Goal: Information Seeking & Learning: Find contact information

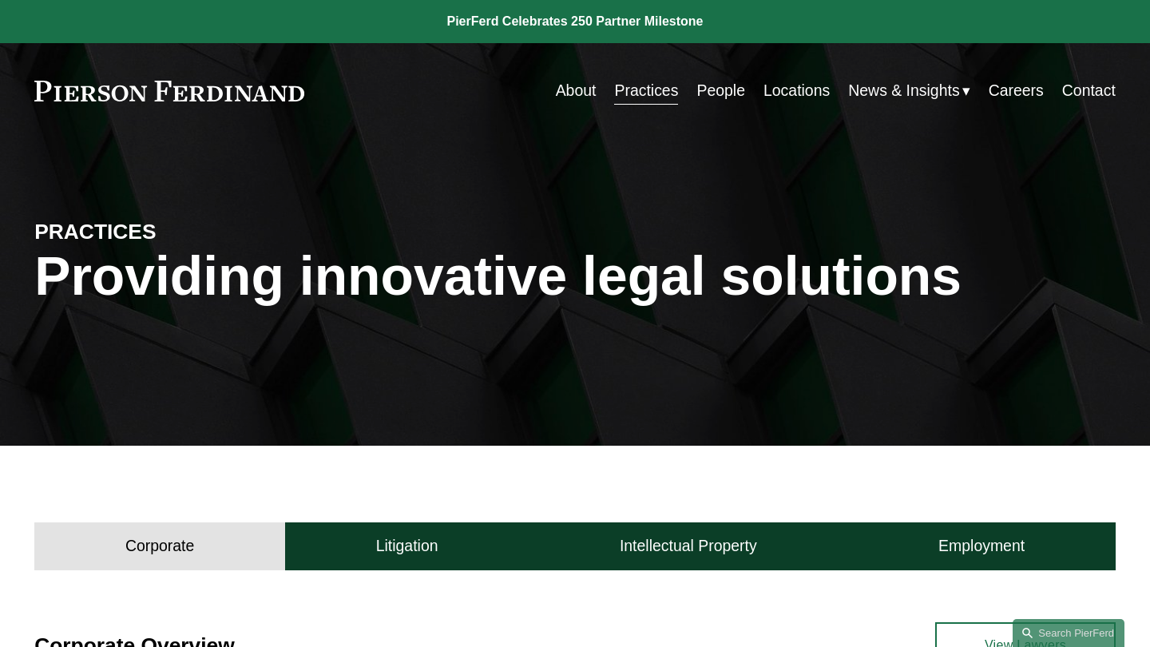
click at [237, 533] on button "Corporate" at bounding box center [159, 546] width 251 height 48
click at [400, 547] on h4 "Litigation" at bounding box center [407, 546] width 62 height 20
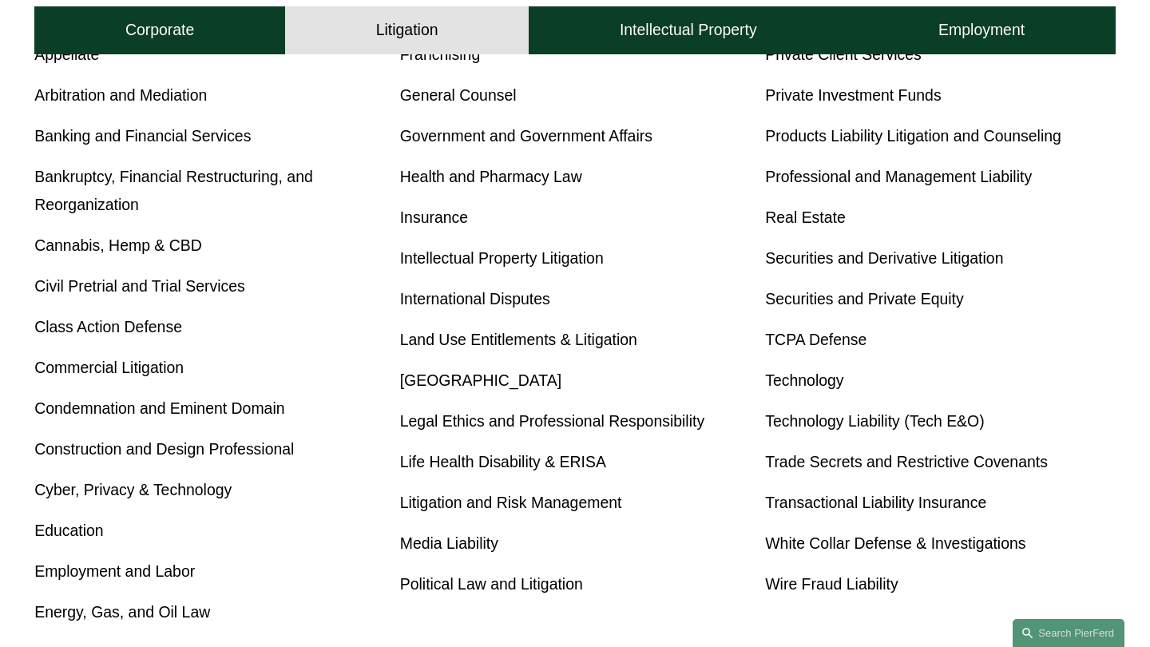
scroll to position [693, 0]
click at [493, 307] on link "International Disputes" at bounding box center [475, 298] width 150 height 18
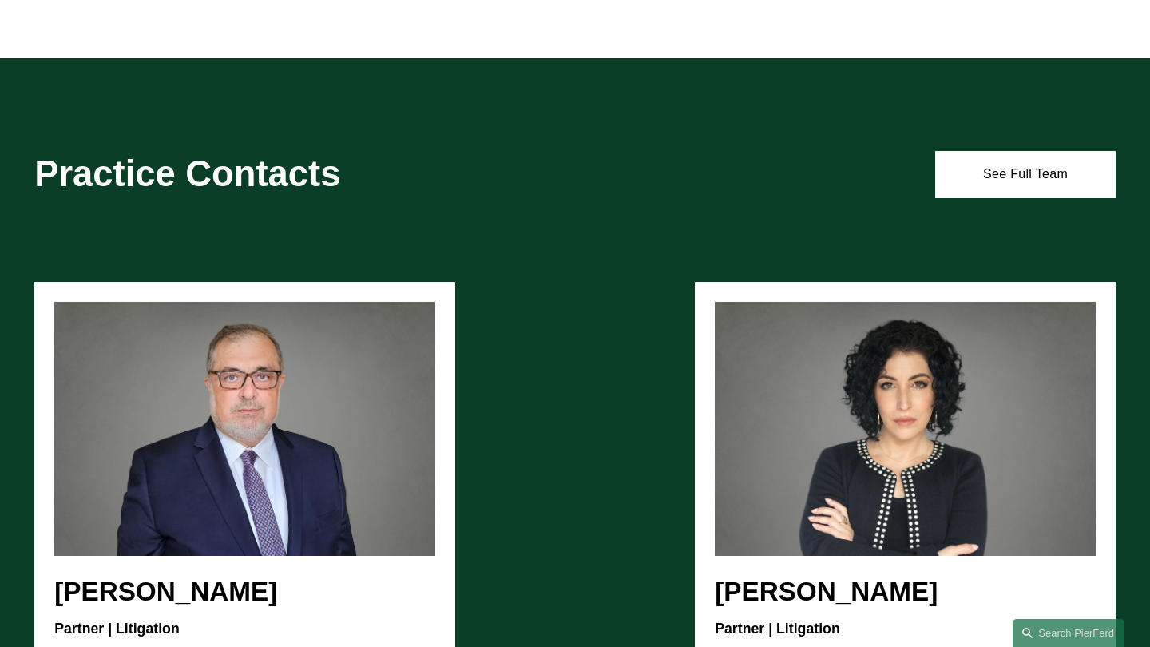
scroll to position [1890, 0]
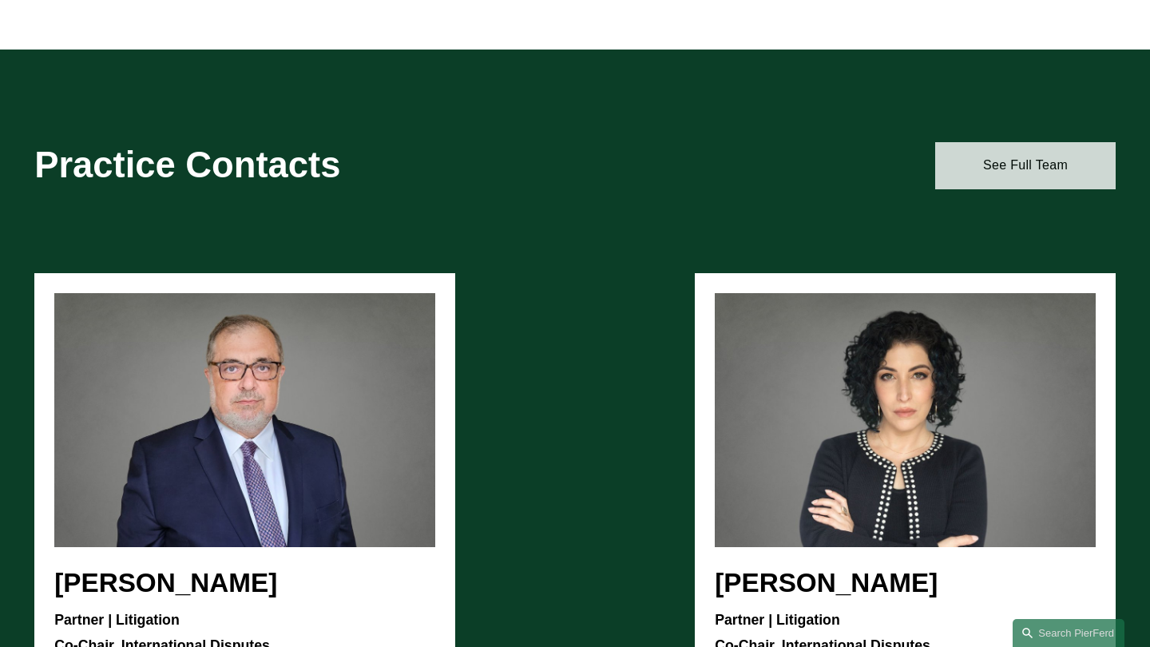
click at [964, 170] on link "See Full Team" at bounding box center [1025, 165] width 180 height 46
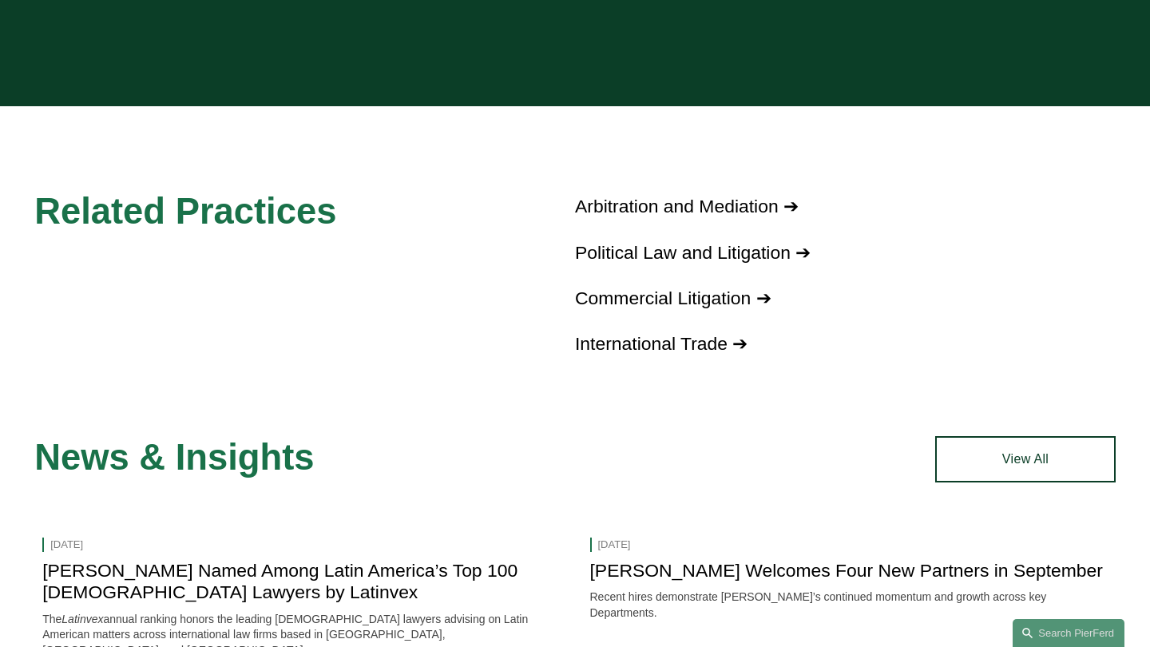
scroll to position [2681, 0]
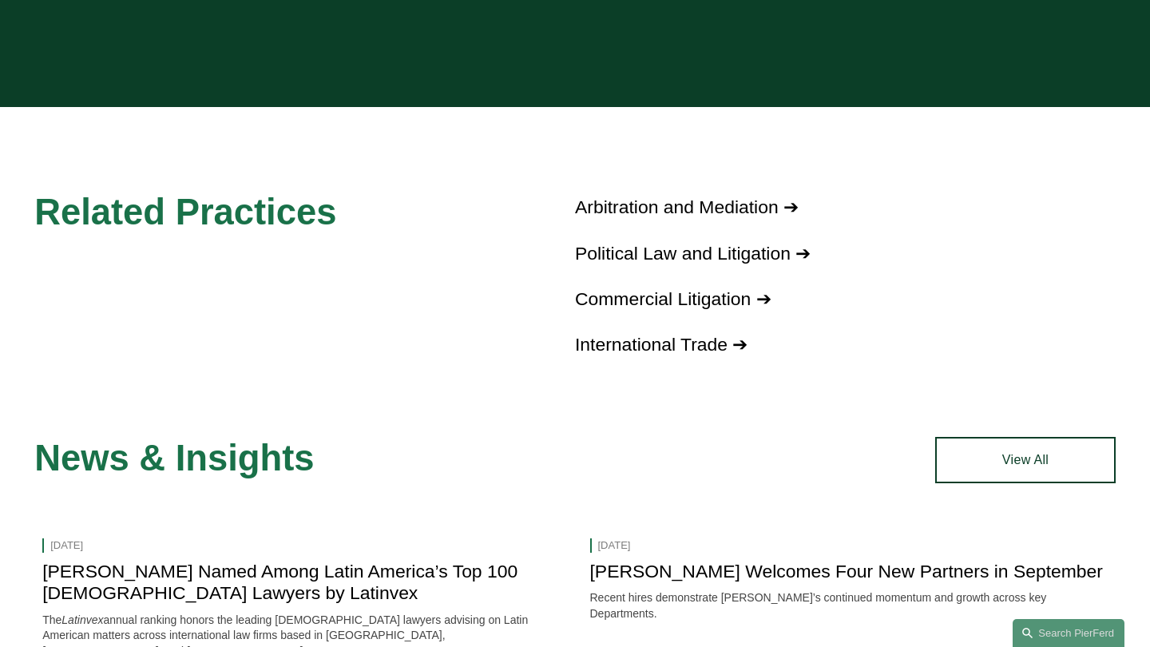
click at [678, 198] on link "Arbitration and Mediation ➔" at bounding box center [687, 206] width 224 height 21
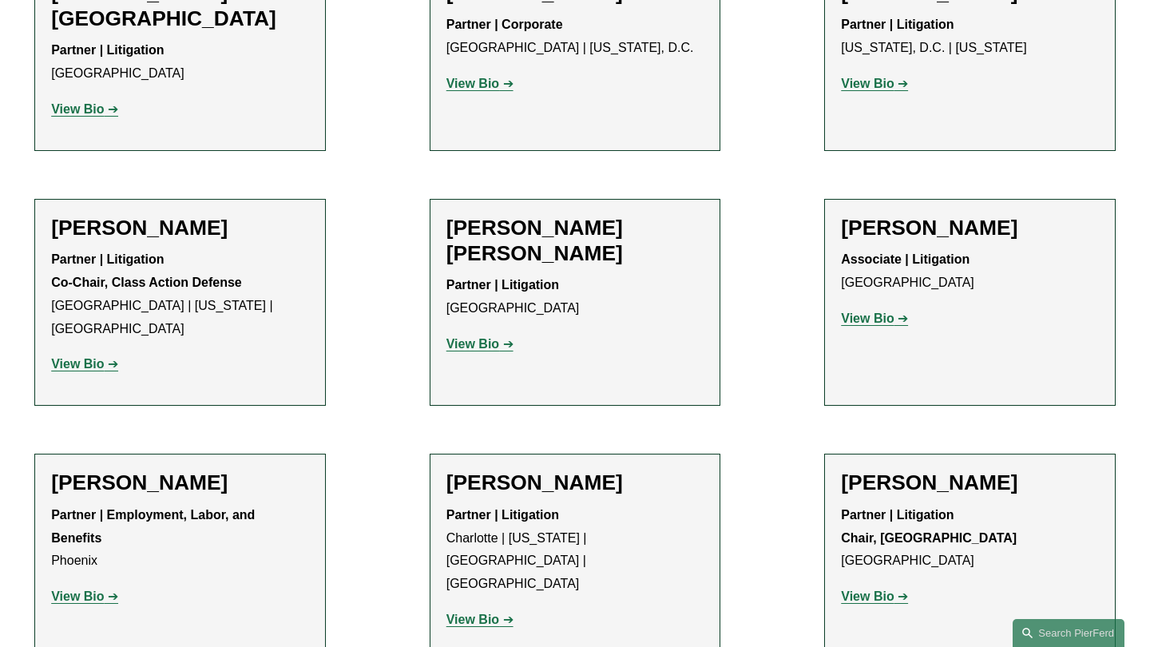
scroll to position [1436, 0]
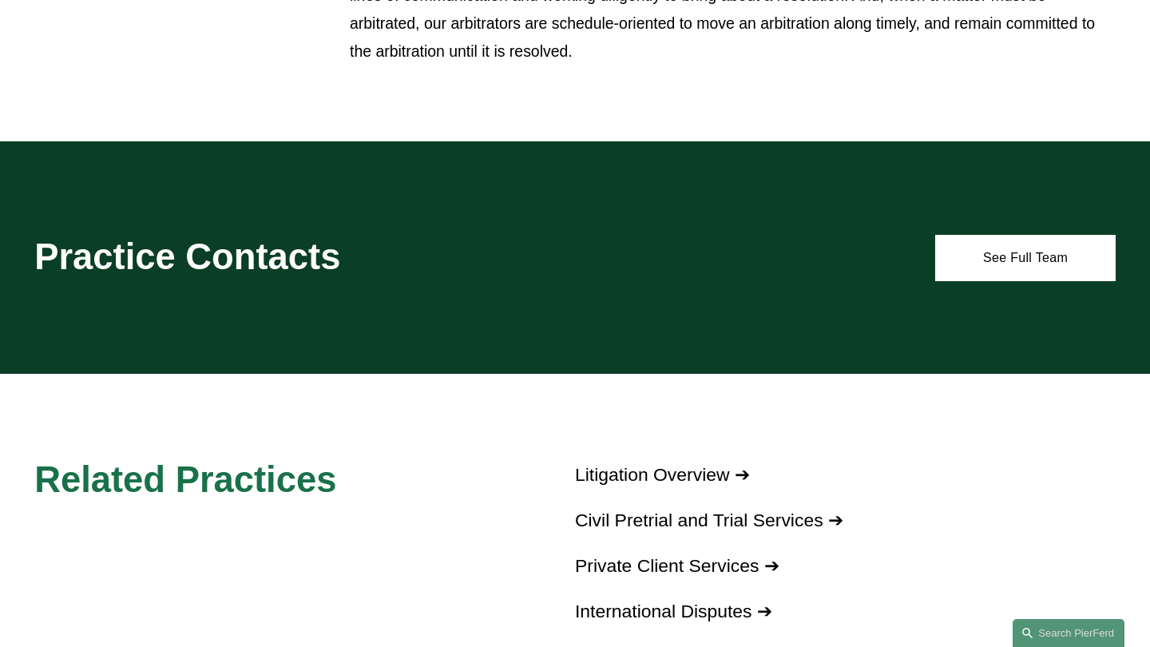
scroll to position [812, 0]
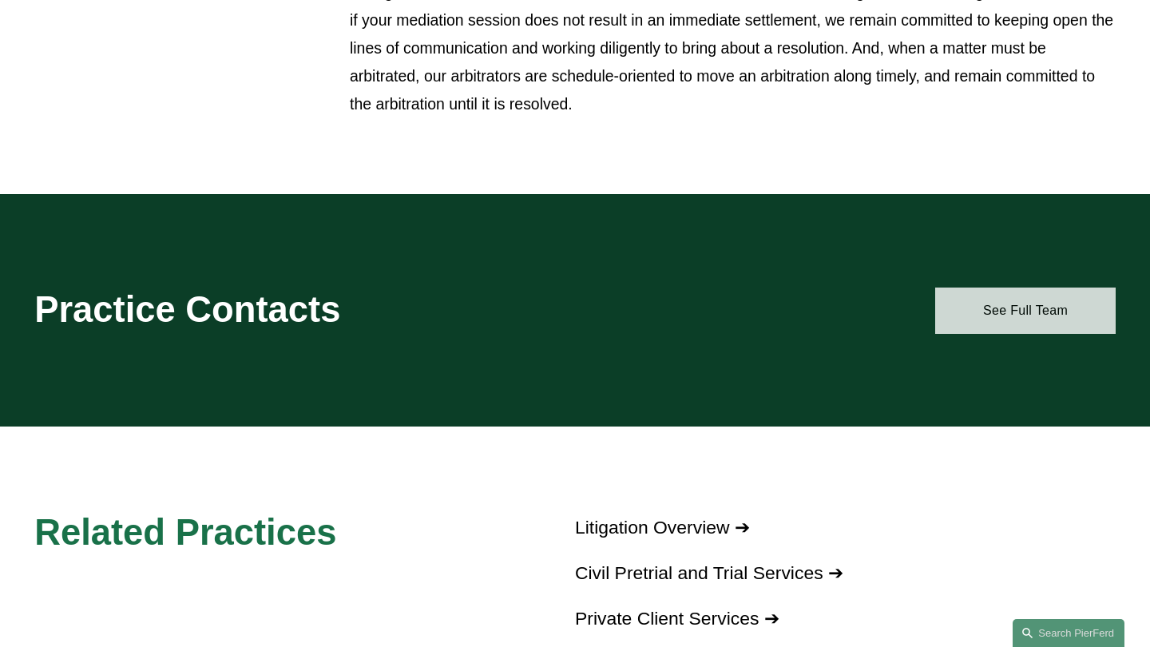
click at [1021, 307] on link "See Full Team" at bounding box center [1025, 310] width 180 height 46
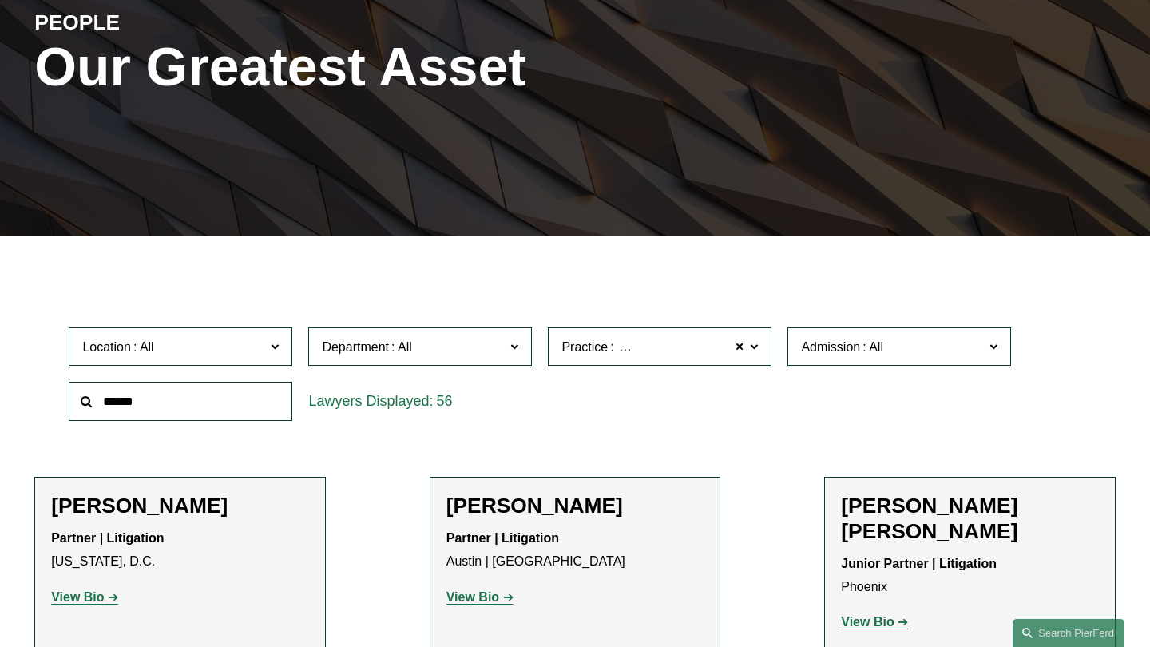
scroll to position [231, 0]
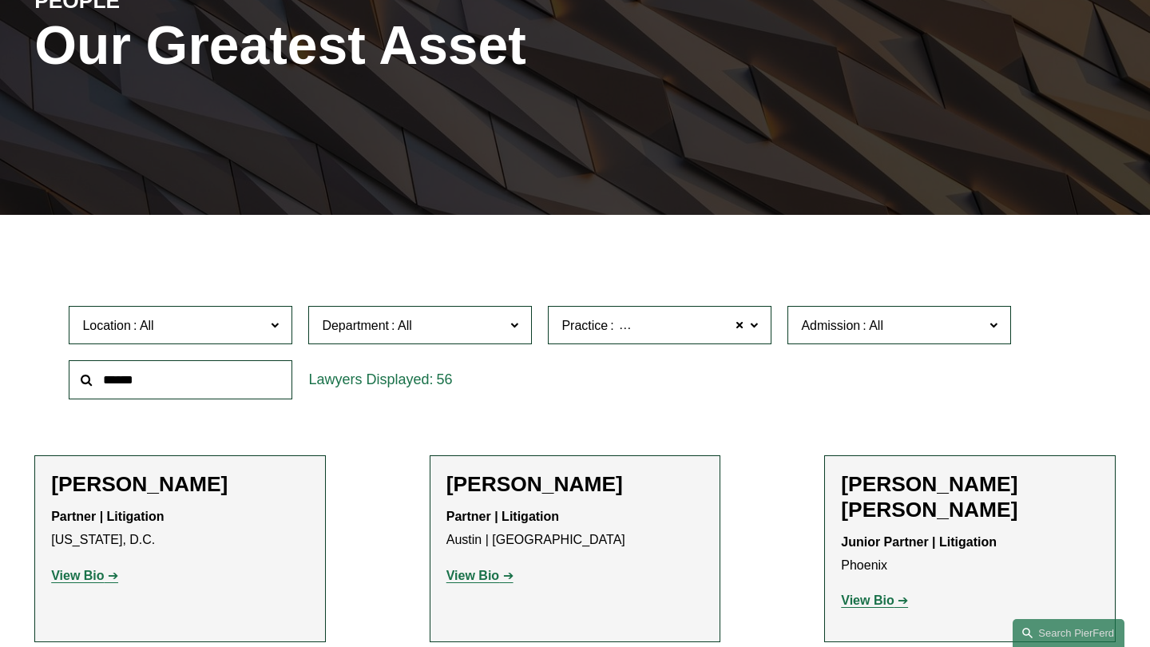
click at [690, 324] on span "Practice Arbitration and Mediation" at bounding box center [652, 326] width 183 height 22
click at [0, 0] on link "International Disputes" at bounding box center [0, 0] width 0 height 0
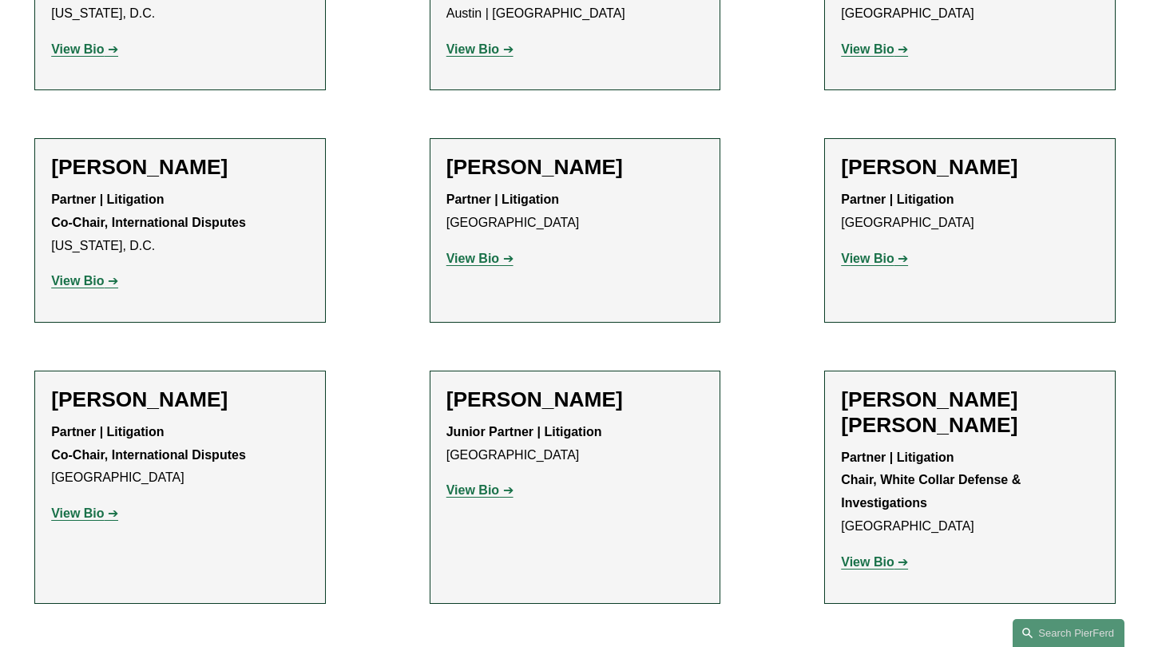
scroll to position [774, 0]
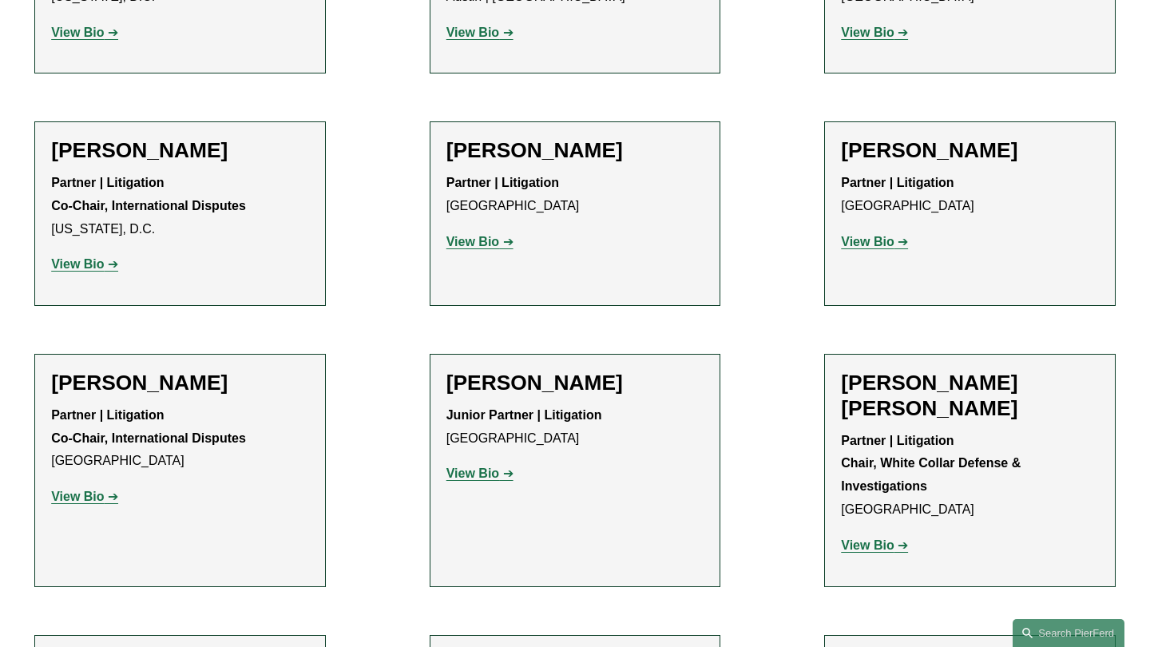
click at [874, 235] on strong "View Bio" at bounding box center [867, 242] width 53 height 14
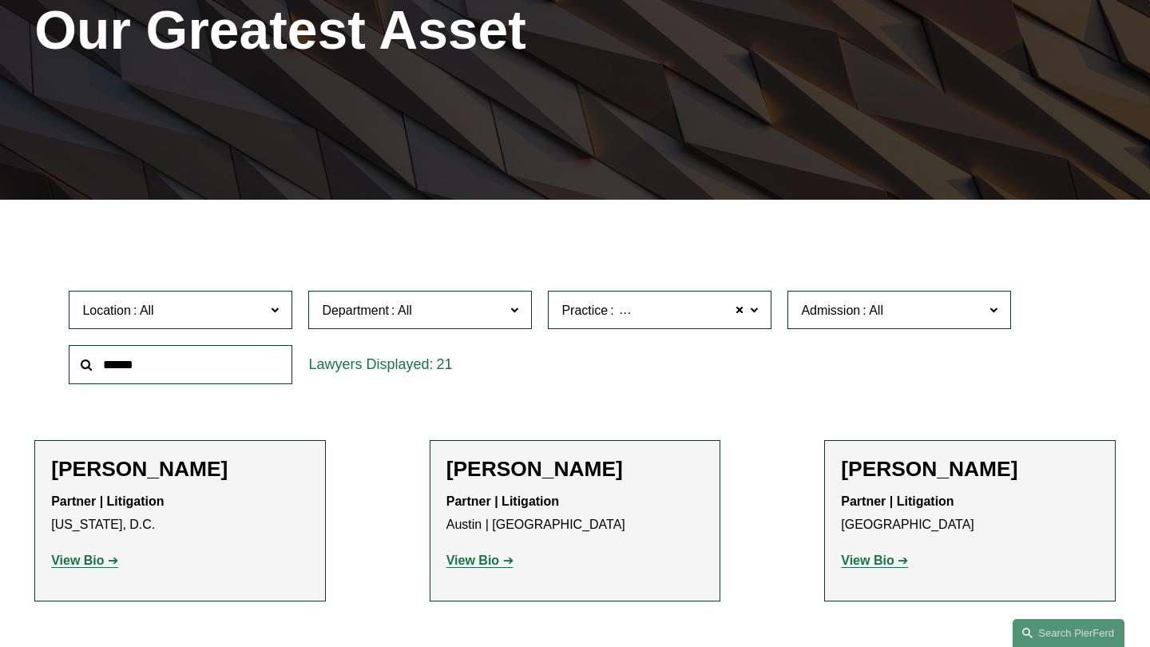
scroll to position [245, 0]
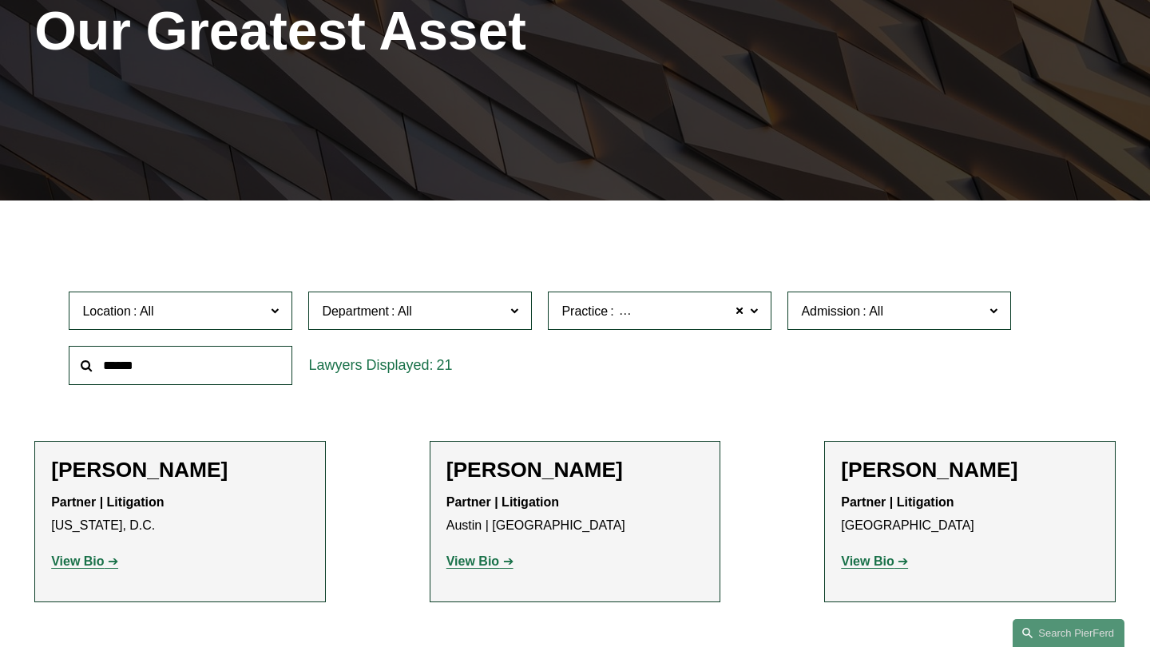
click at [487, 558] on strong "View Bio" at bounding box center [472, 561] width 53 height 14
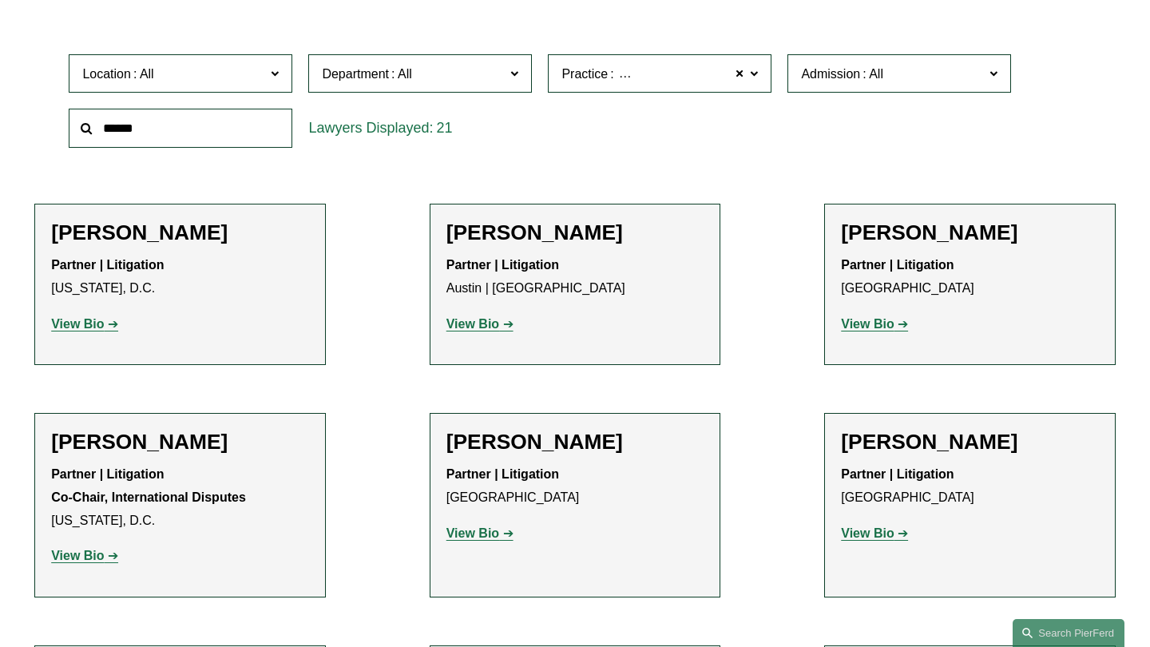
scroll to position [504, 0]
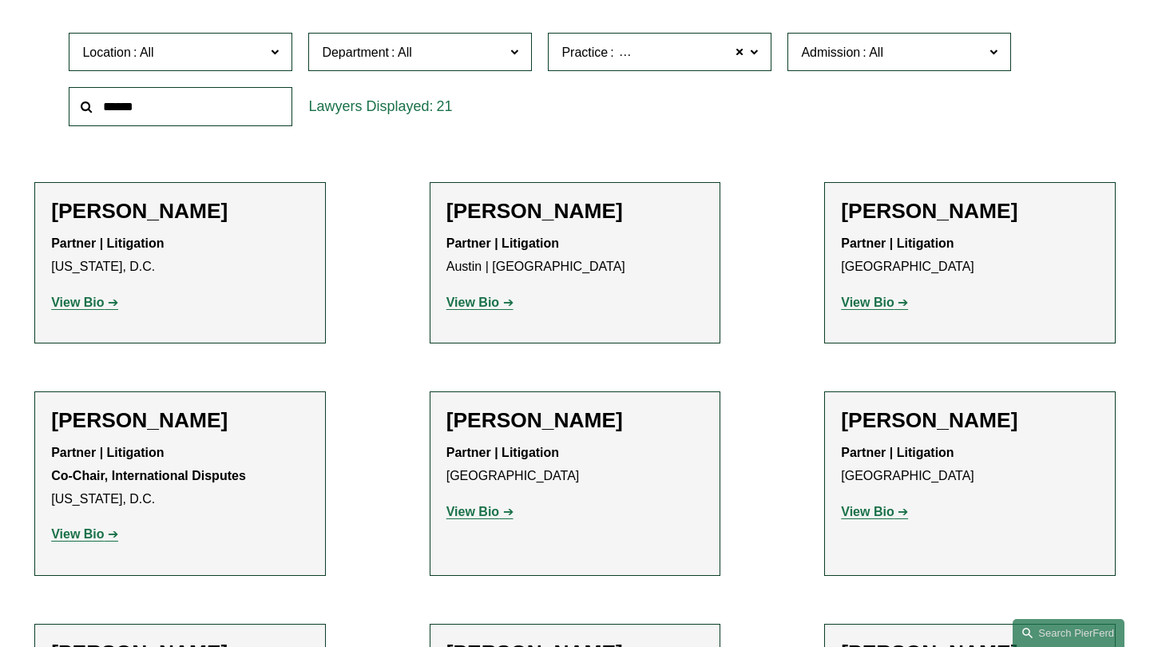
click at [105, 304] on link "View Bio" at bounding box center [84, 302] width 67 height 14
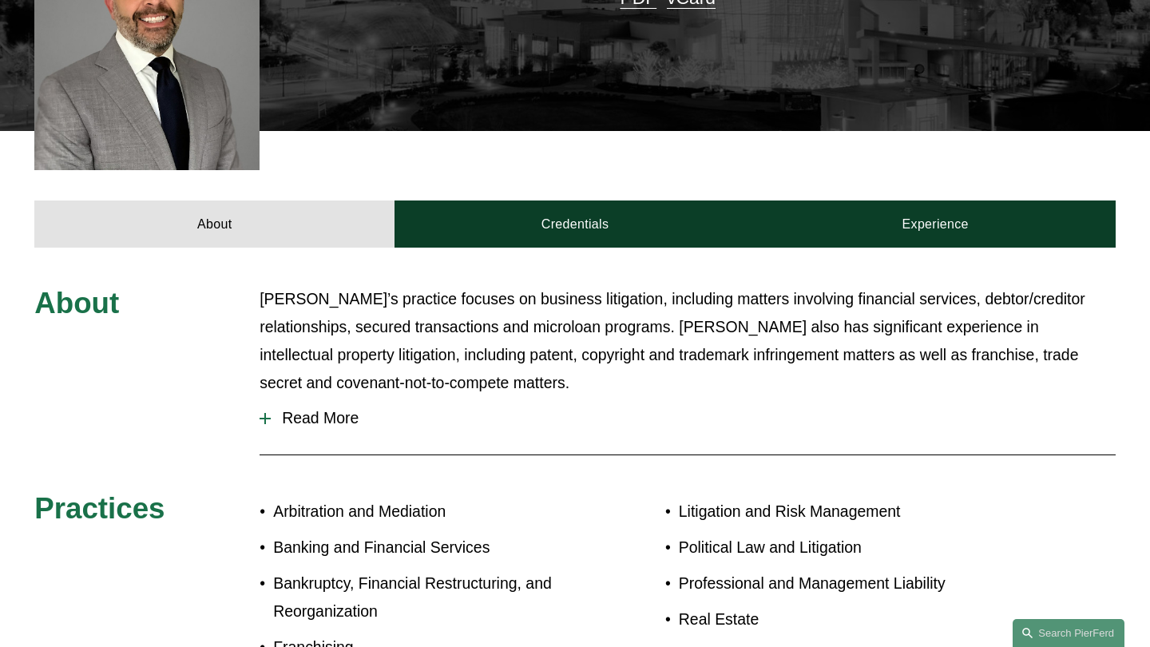
scroll to position [753, 0]
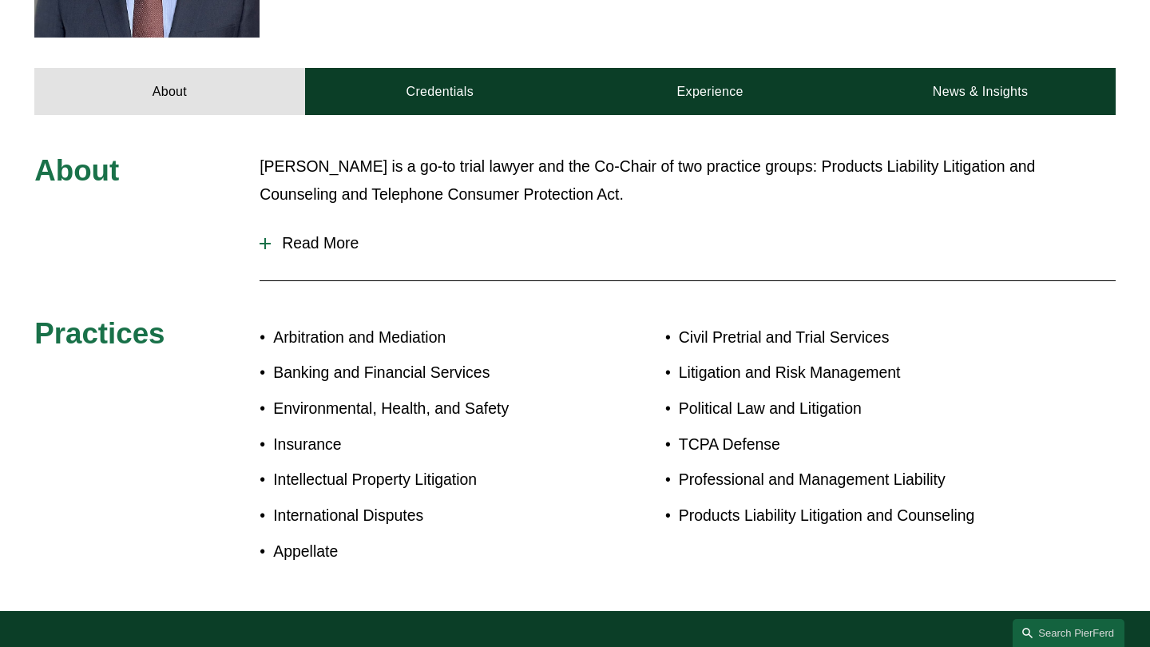
scroll to position [505, 0]
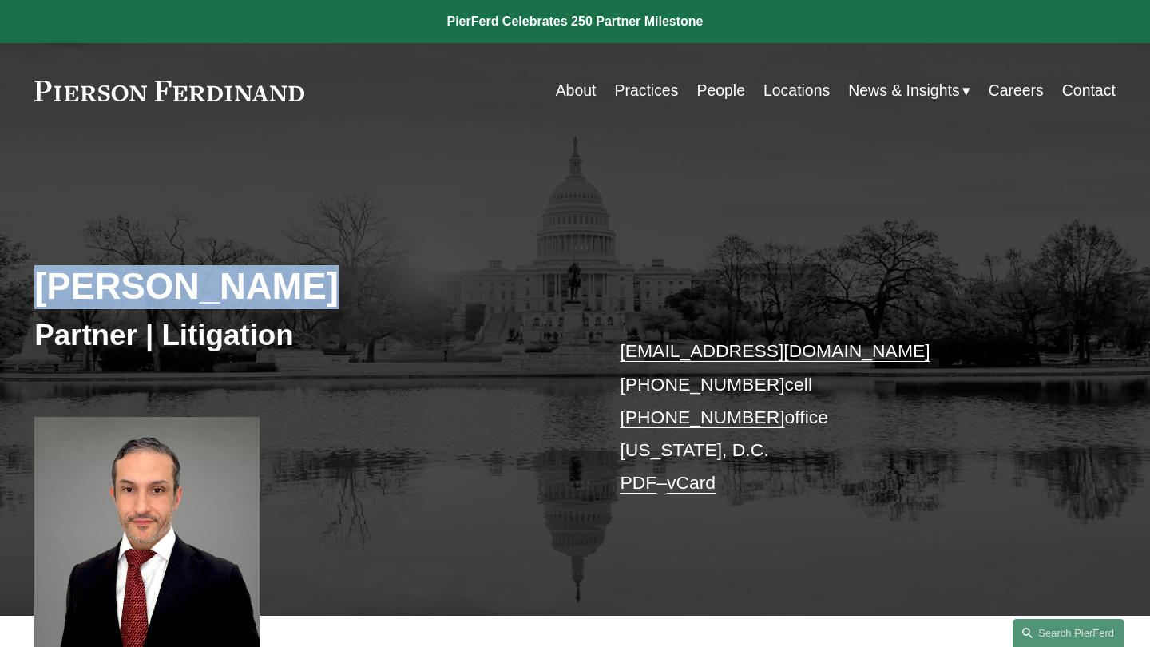
drag, startPoint x: 263, startPoint y: 298, endPoint x: 0, endPoint y: 295, distance: 262.7
click at [0, 295] on div "Kamel Aitelaj Partner | Litigation kamel.aitelaj@pierferd.com +1.301.775.3657 c…" at bounding box center [575, 393] width 1150 height 443
copy h2 "Kamel Aitelaj"
